Goal: Find specific page/section

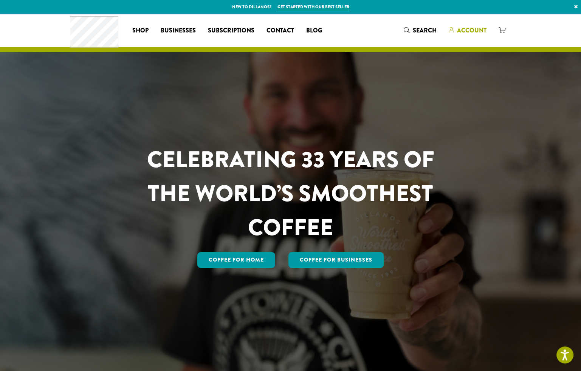
click at [471, 28] on span "Account" at bounding box center [471, 30] width 29 height 9
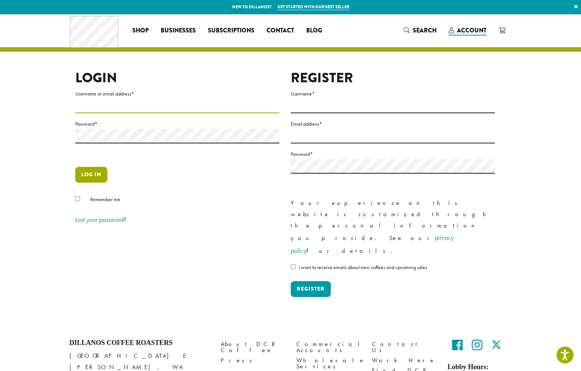
type input "**********"
click at [93, 176] on button "Log in" at bounding box center [91, 175] width 32 height 16
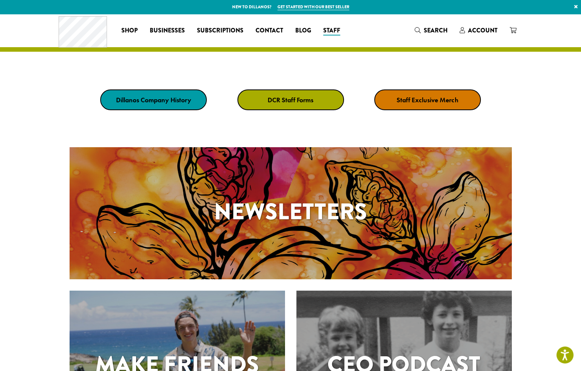
click at [295, 102] on strong "DCR Staff Forms" at bounding box center [290, 100] width 46 height 9
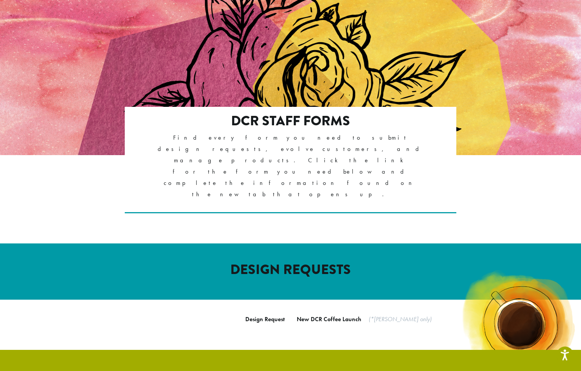
scroll to position [76, 0]
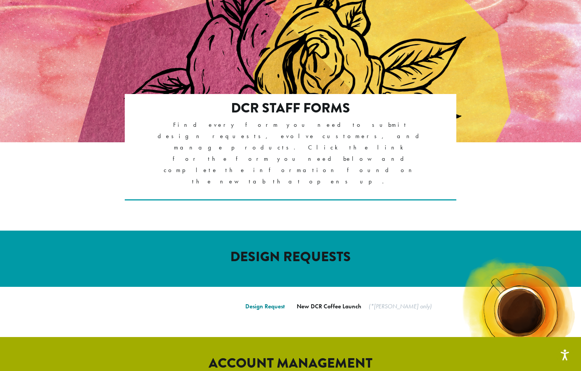
click at [262, 303] on link "Design Request" at bounding box center [264, 307] width 39 height 8
